Goal: Task Accomplishment & Management: Manage account settings

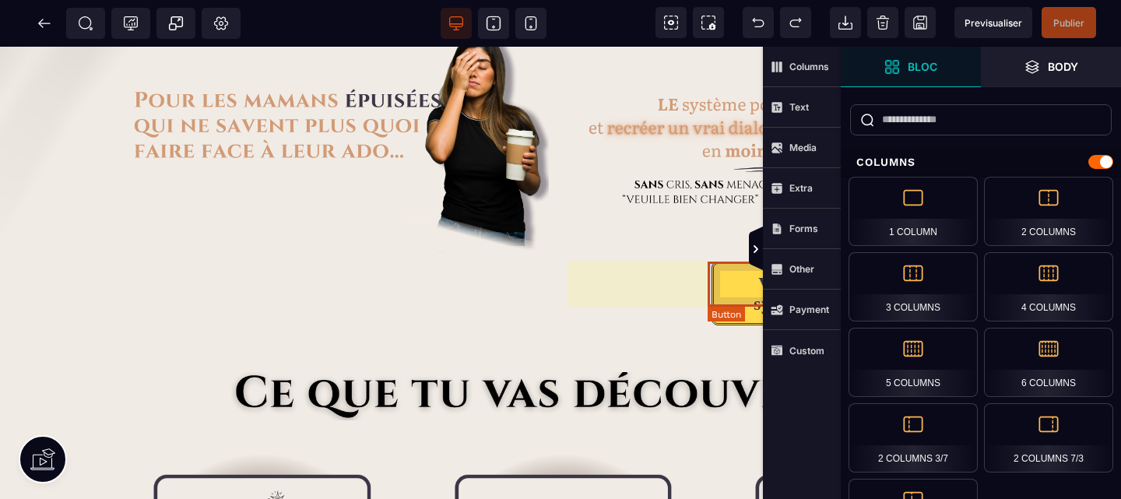
click at [734, 287] on div "Voir le système" at bounding box center [787, 295] width 121 height 40
select select "********"
select select "***"
select select
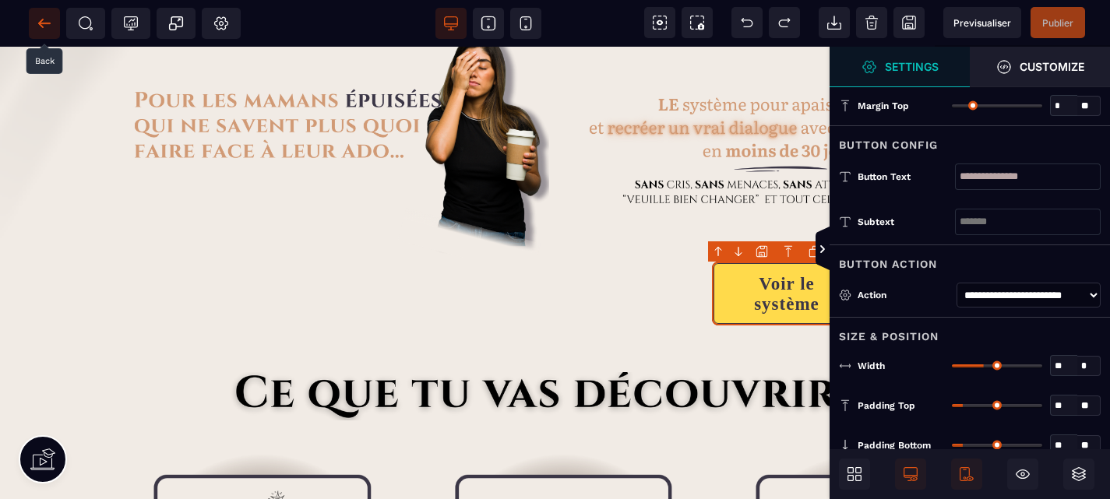
click at [48, 20] on icon at bounding box center [45, 24] width 16 height 16
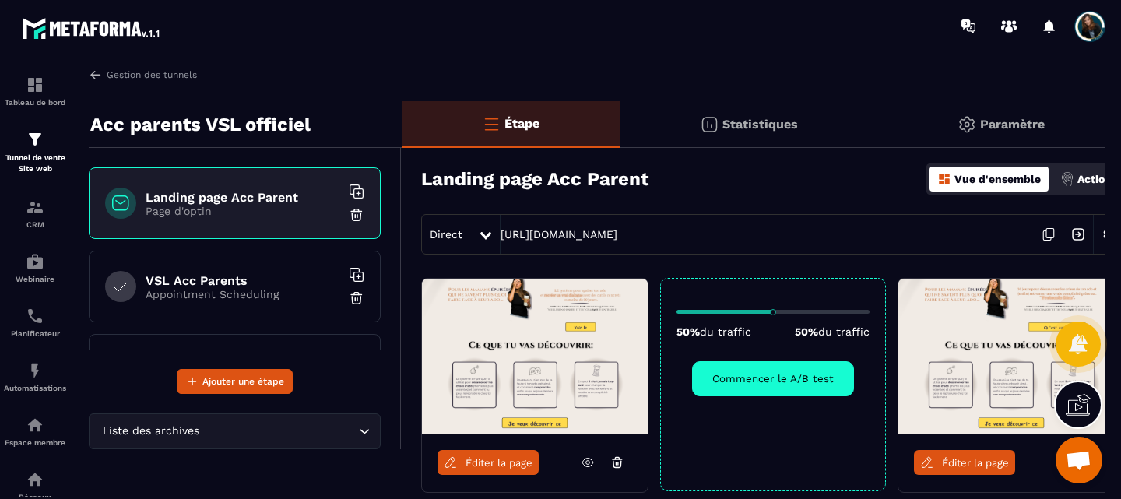
click at [202, 265] on div "VSL Acc Parents Appointment Scheduling" at bounding box center [235, 287] width 292 height 72
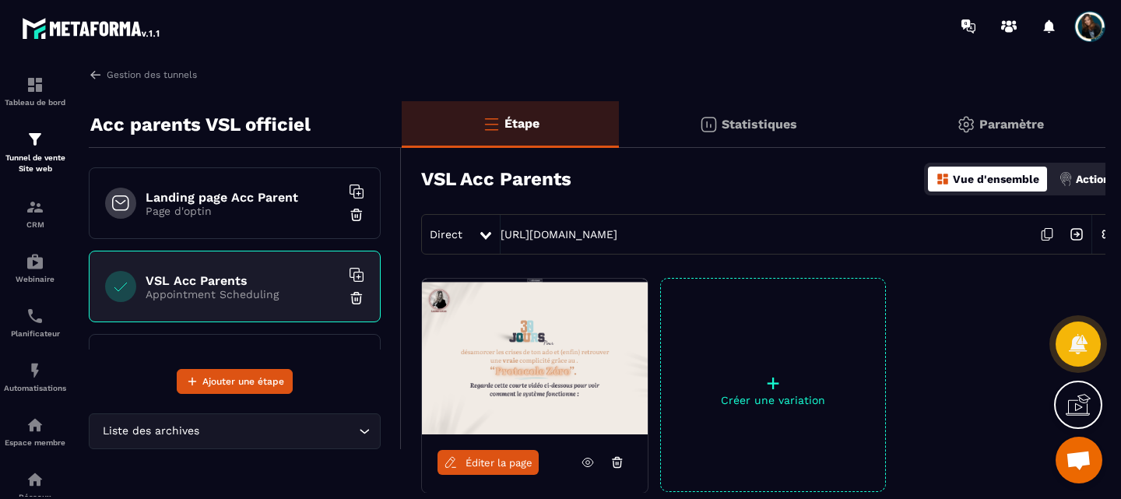
click at [199, 215] on p "Page d'optin" at bounding box center [243, 211] width 195 height 12
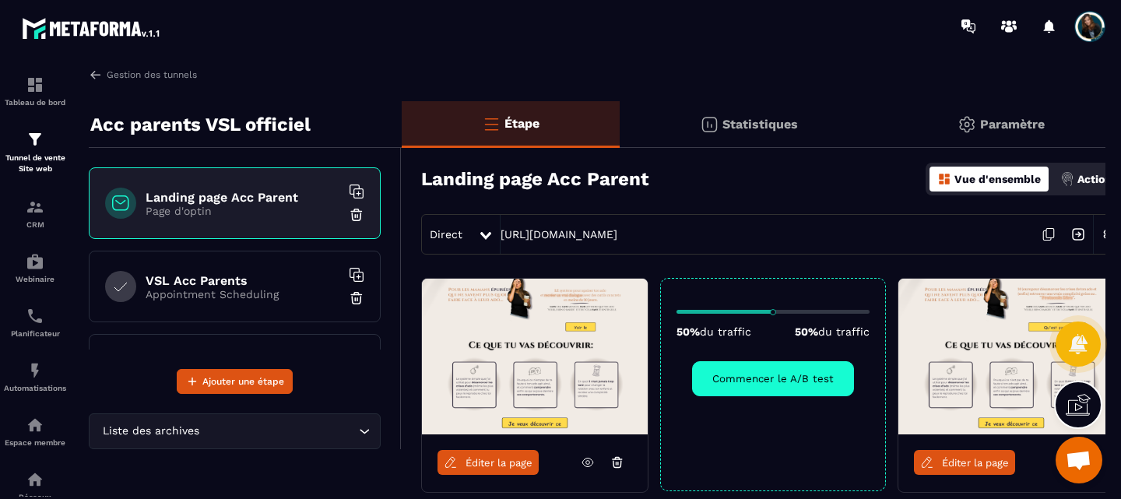
scroll to position [0, 19]
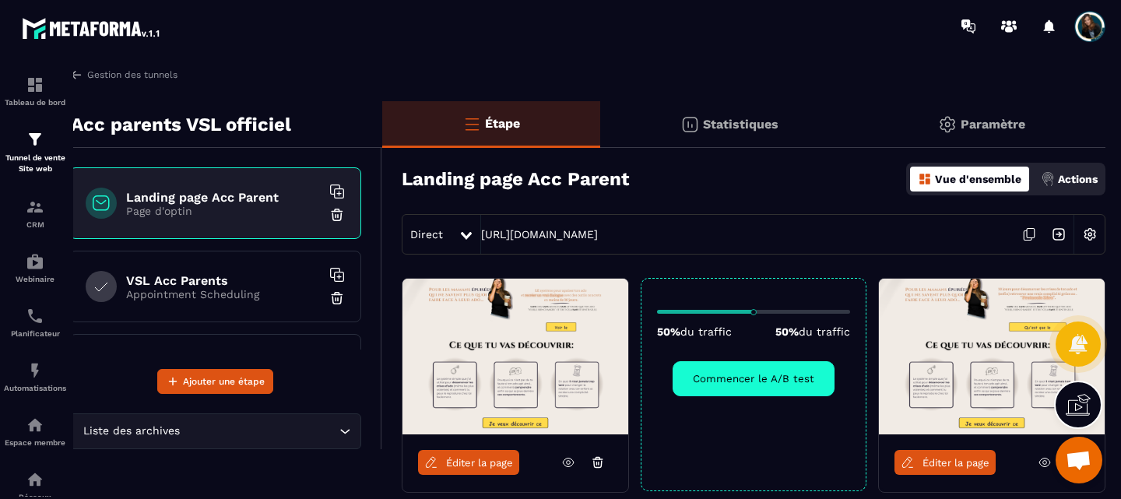
click at [1069, 181] on p "Actions" at bounding box center [1078, 179] width 40 height 12
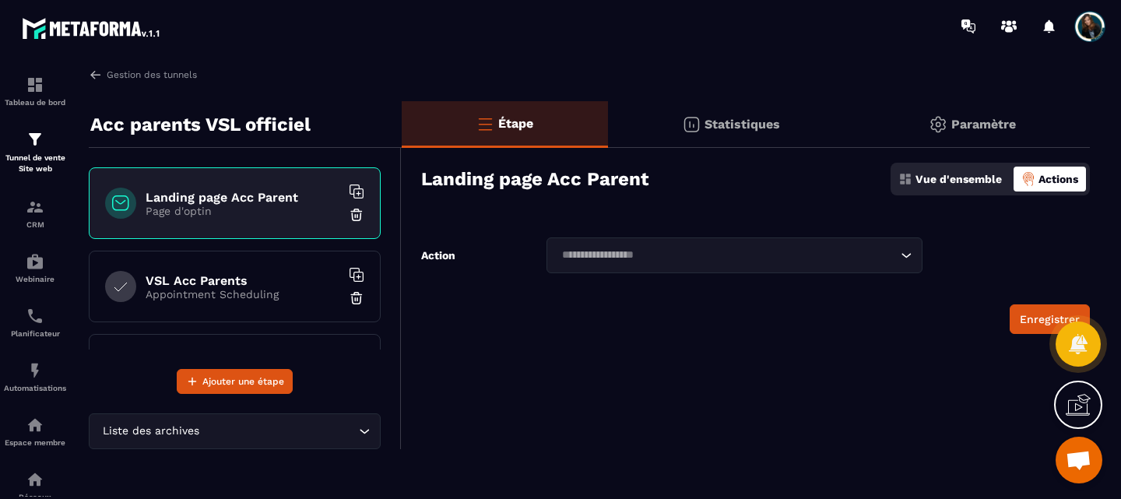
click at [898, 259] on div "Search for option" at bounding box center [726, 255] width 343 height 17
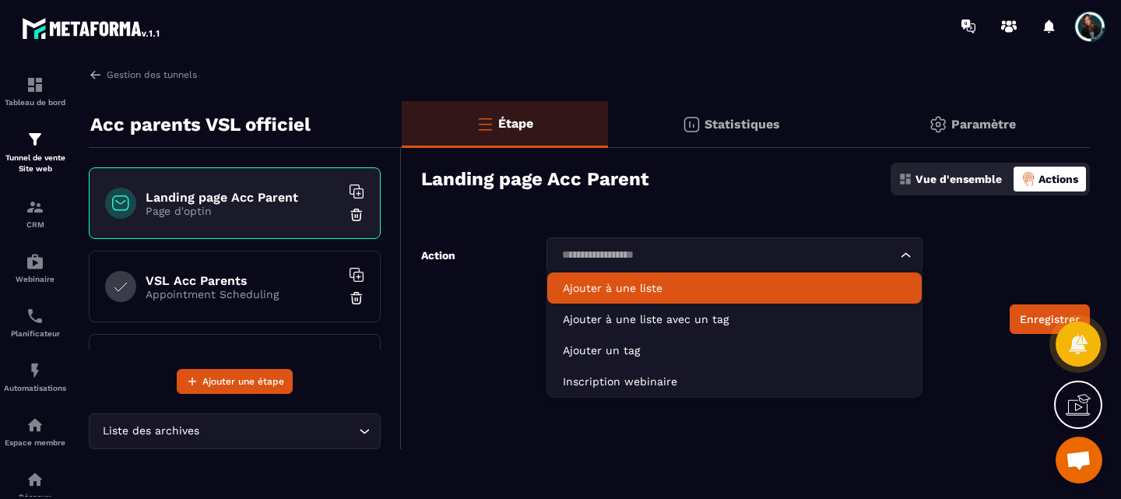
click at [841, 285] on p "Ajouter à une liste" at bounding box center [734, 288] width 343 height 16
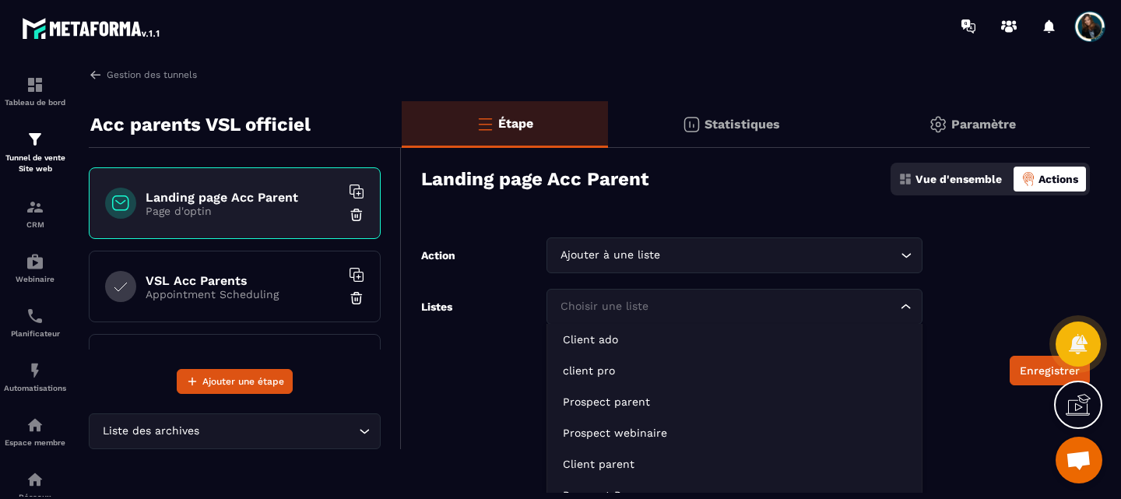
click at [814, 299] on input "Search for option" at bounding box center [727, 306] width 340 height 17
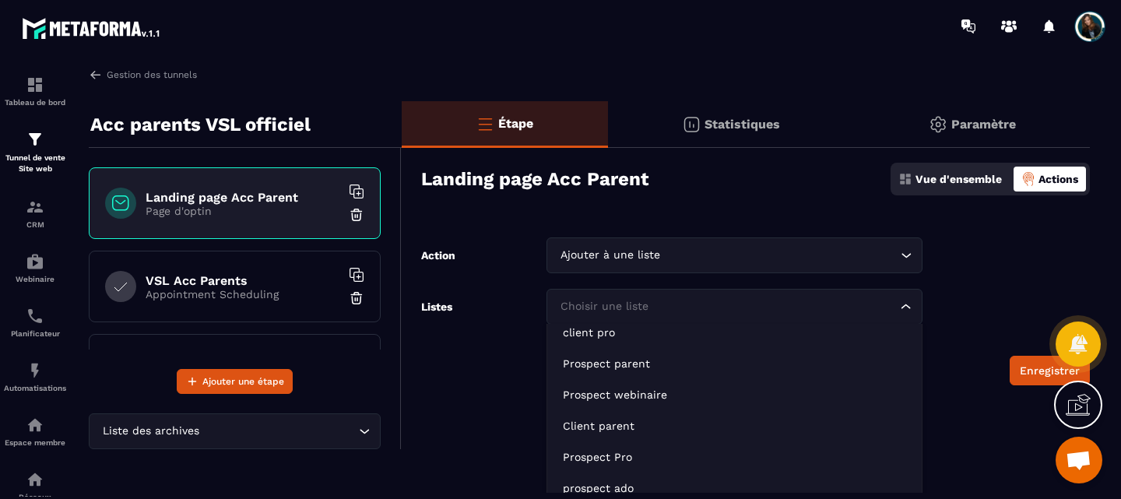
scroll to position [31, 0]
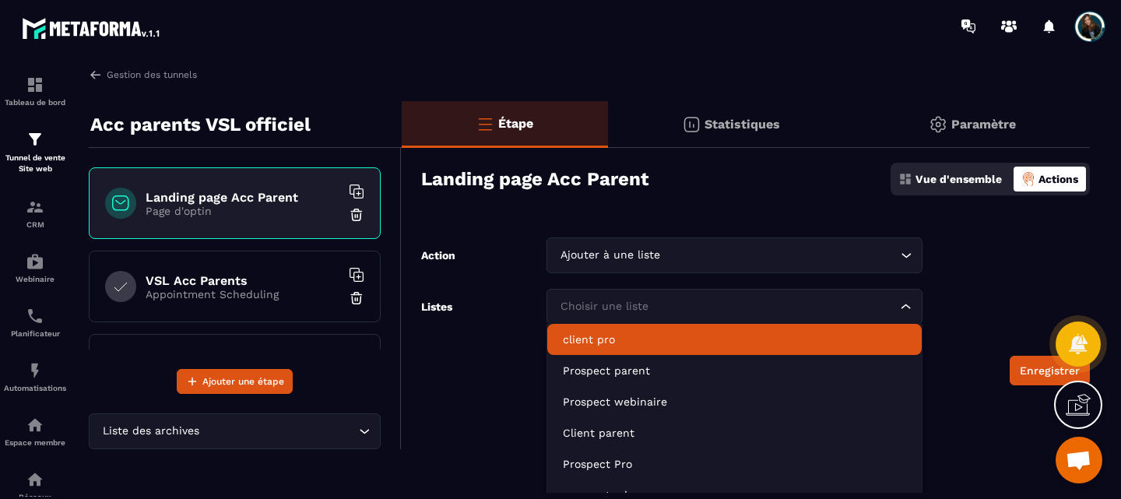
click at [762, 354] on li "client pro" at bounding box center [734, 339] width 375 height 31
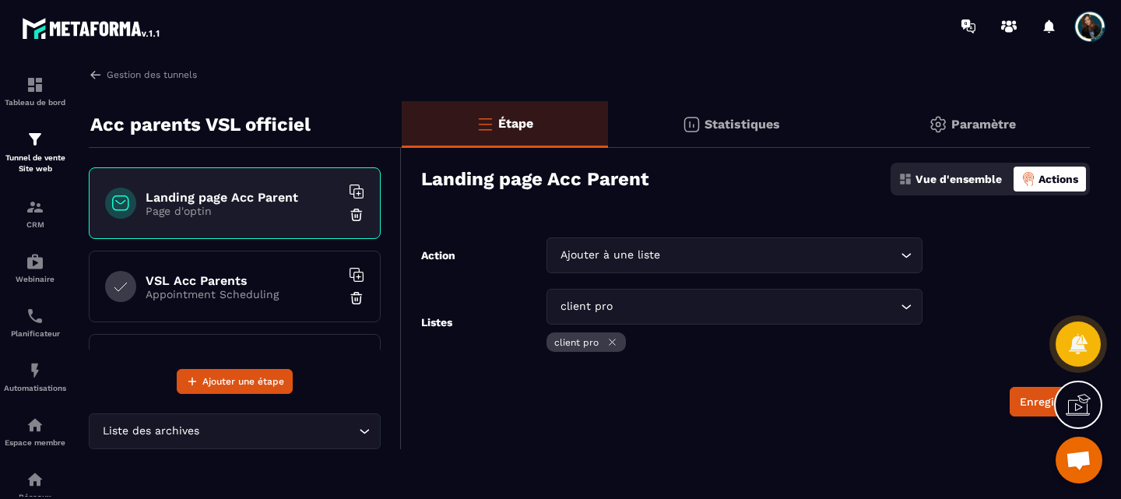
click at [743, 301] on input "Search for option" at bounding box center [756, 306] width 281 height 17
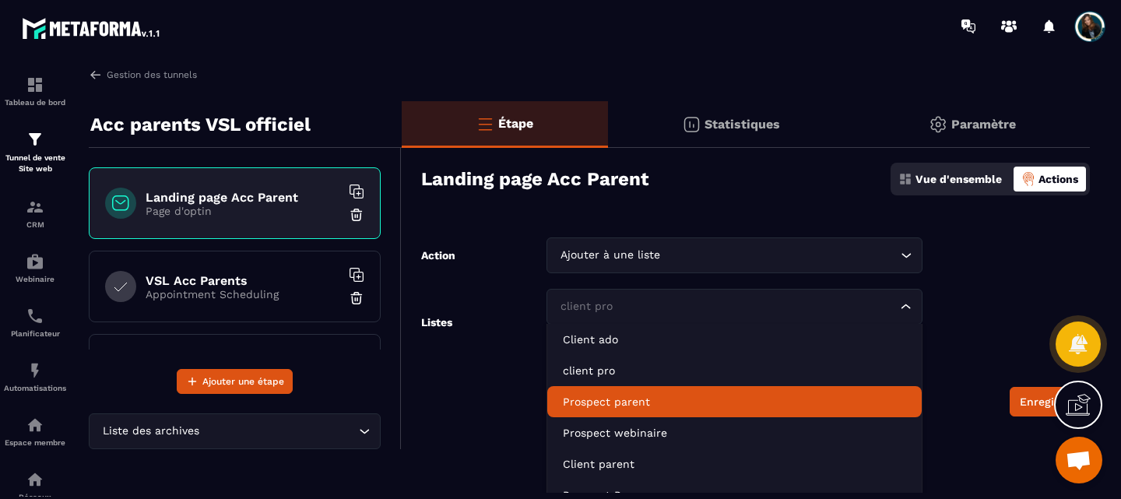
click at [667, 398] on p "Prospect parent" at bounding box center [734, 402] width 343 height 16
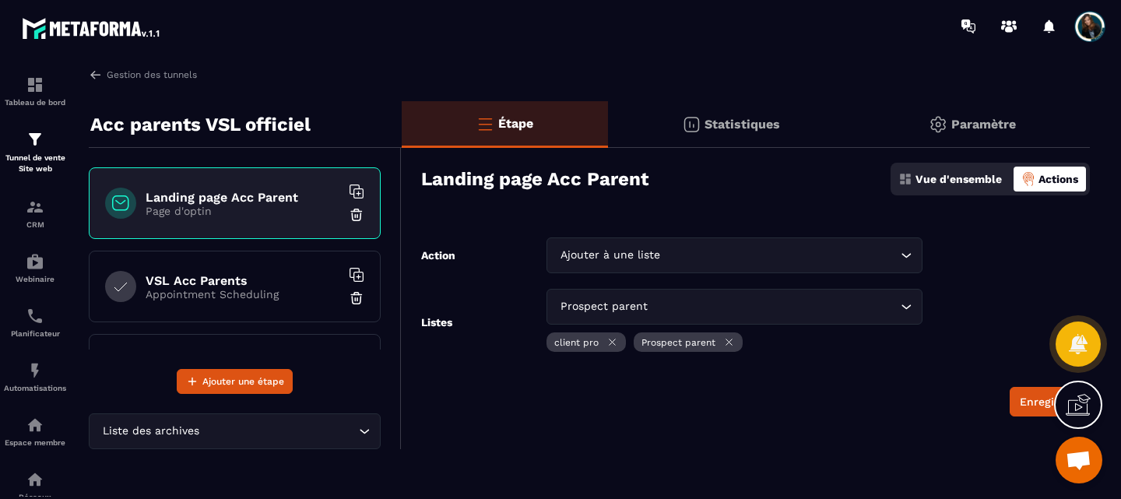
click at [614, 343] on icon at bounding box center [613, 343] width 6 height 6
click at [836, 347] on div "Prospect parent" at bounding box center [735, 344] width 376 height 23
click at [822, 256] on input "Search for option" at bounding box center [780, 255] width 234 height 17
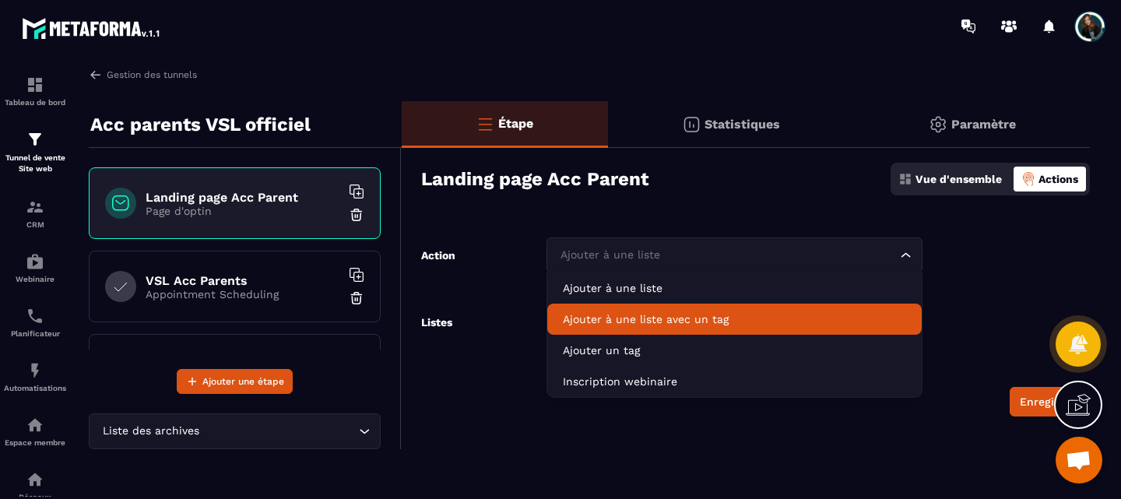
click at [742, 326] on p "Ajouter à une liste avec un tag" at bounding box center [734, 319] width 343 height 16
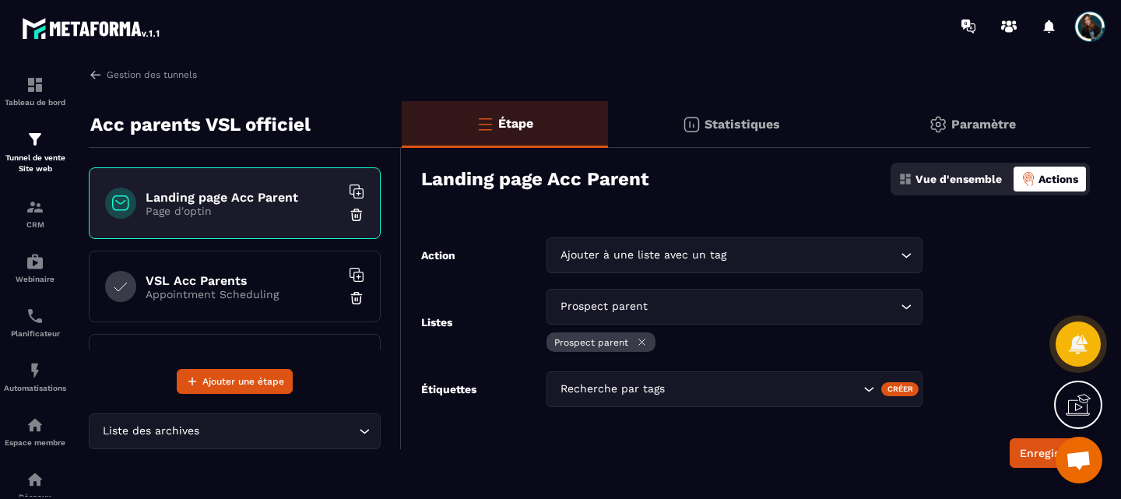
scroll to position [22, 0]
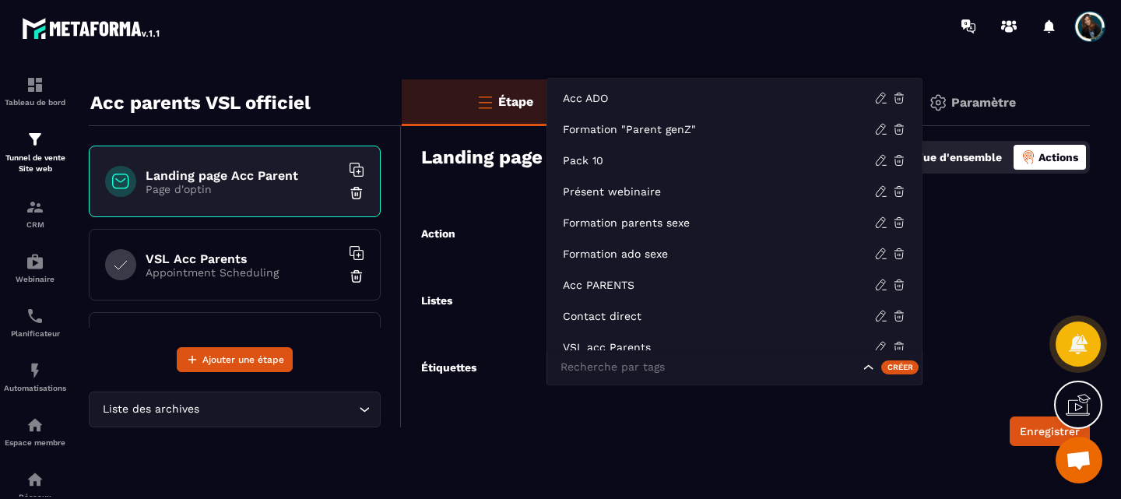
click at [742, 365] on input "Search for option" at bounding box center [708, 367] width 303 height 17
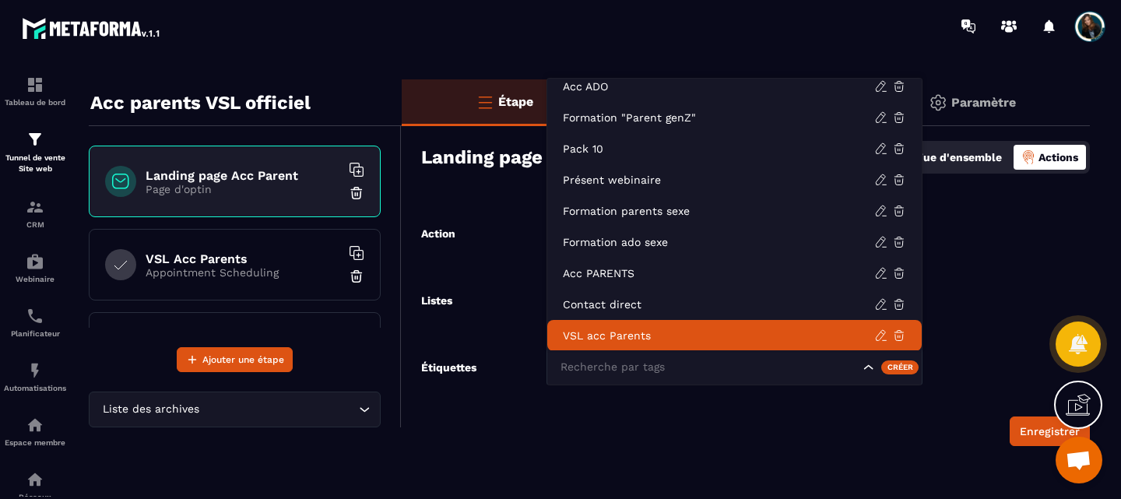
click at [680, 329] on p "VSL acc Parents" at bounding box center [718, 336] width 311 height 16
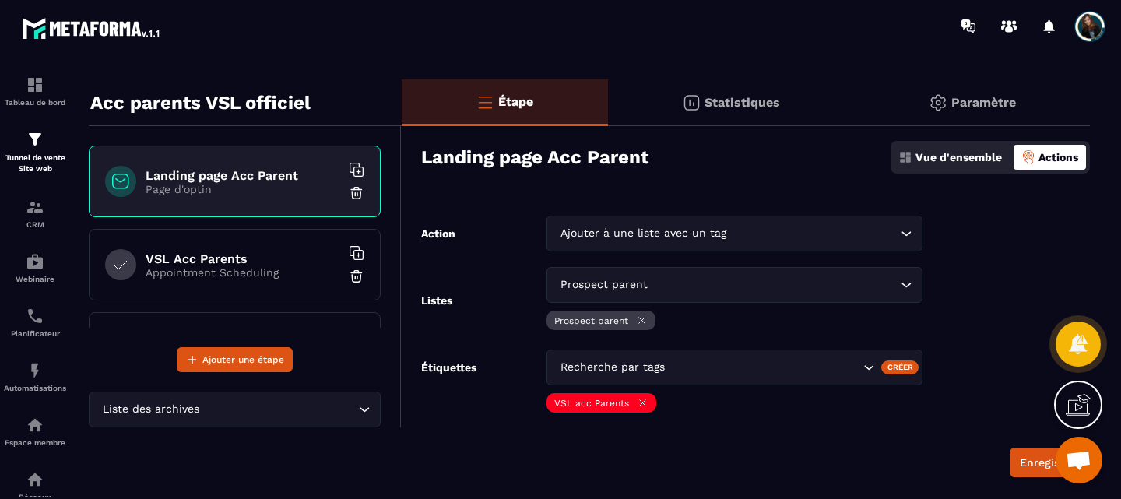
click at [710, 414] on div "VSL acc Parents" at bounding box center [735, 404] width 376 height 23
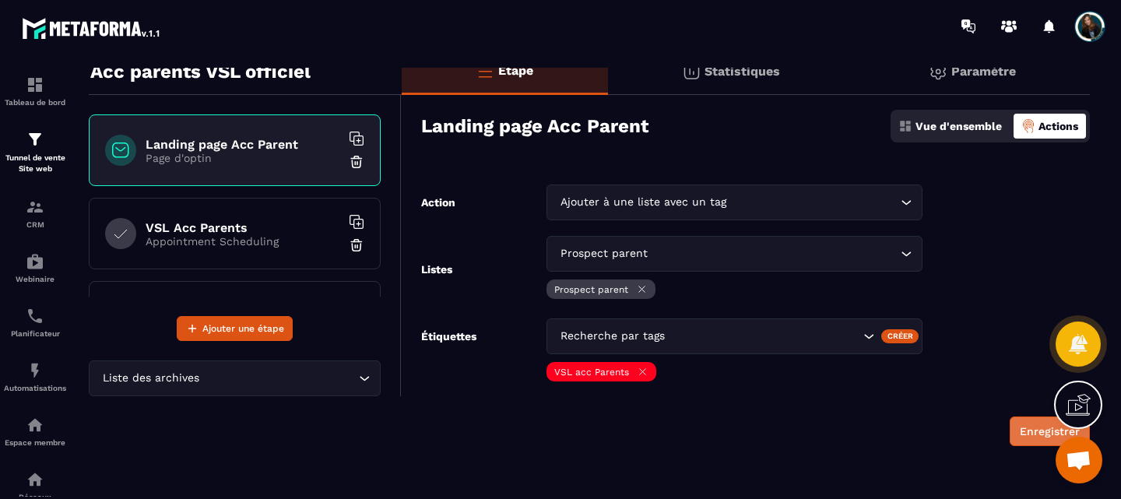
click at [1028, 421] on button "Enregistrer" at bounding box center [1050, 432] width 80 height 30
click at [195, 231] on h6 "VSL Acc Parents" at bounding box center [243, 227] width 195 height 15
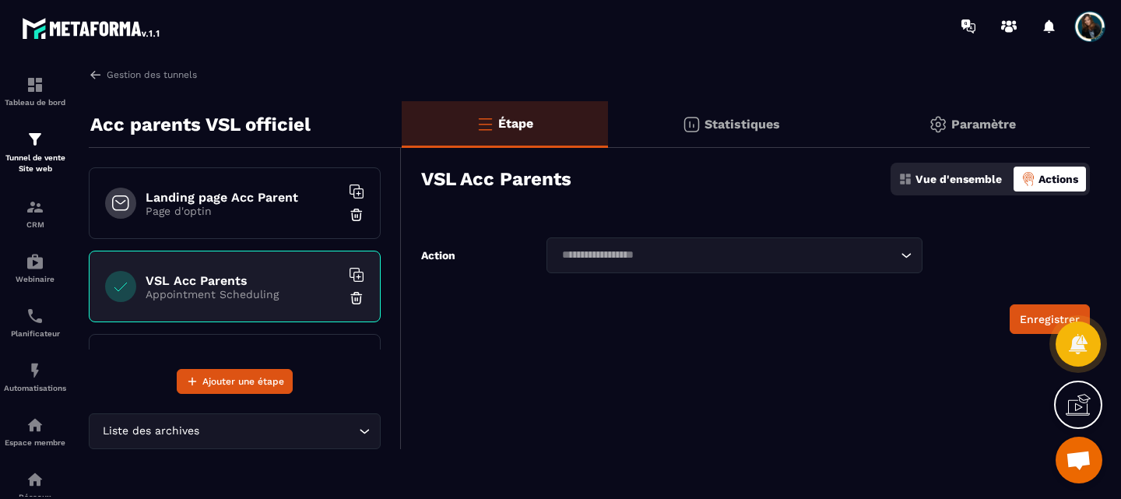
click at [923, 186] on div "Vue d'ensemble" at bounding box center [950, 179] width 111 height 25
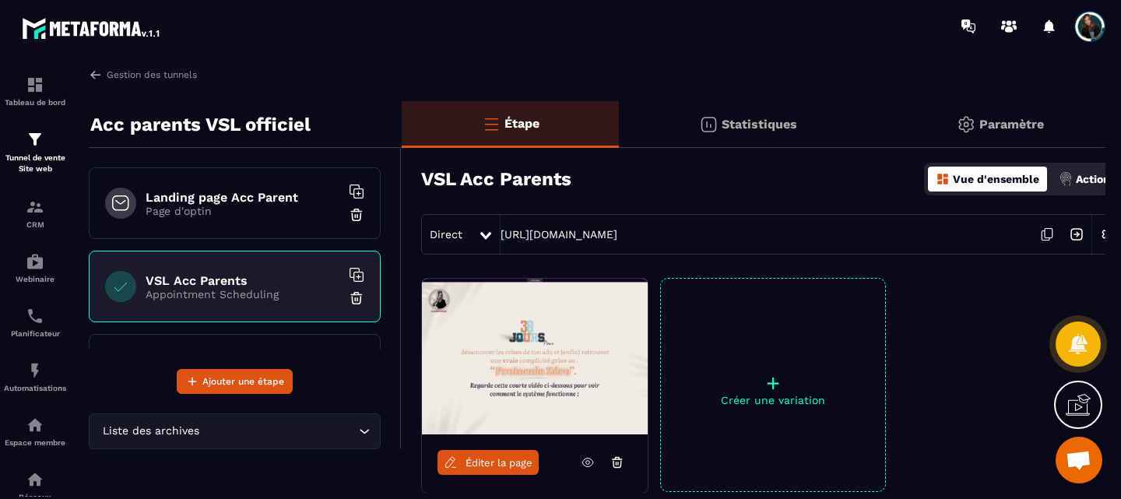
click at [537, 374] on img at bounding box center [535, 357] width 226 height 156
click at [485, 459] on span "Éditer la page" at bounding box center [499, 463] width 67 height 12
